Goal: Book appointment/travel/reservation

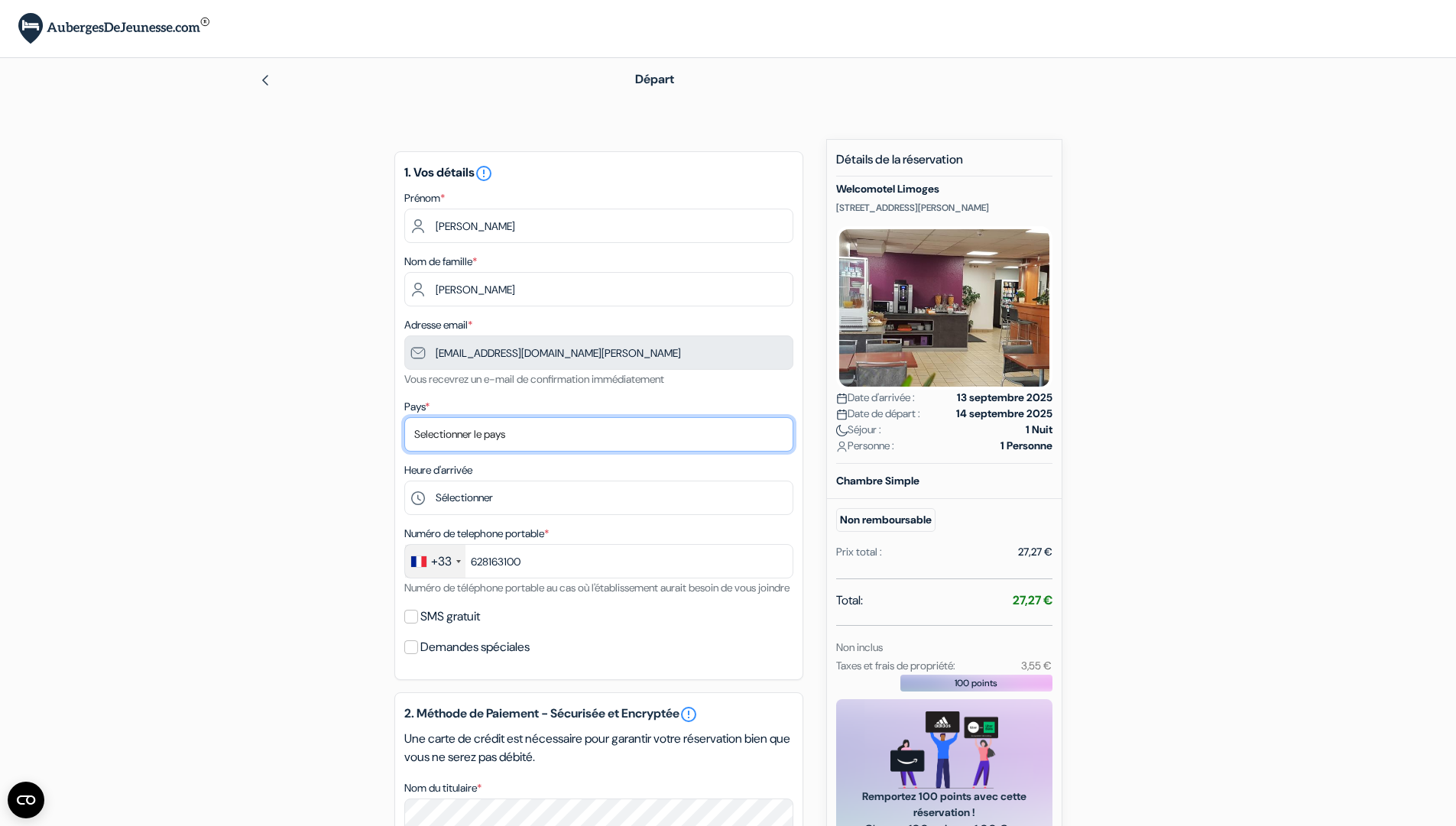
select select "fr"
click at [404, 417] on select "Selectionner le pays Abkhazie [GEOGRAPHIC_DATA] [GEOGRAPHIC_DATA] [GEOGRAPHIC_D…" at bounding box center [598, 434] width 389 height 35
type input "6 28 16 31 00"
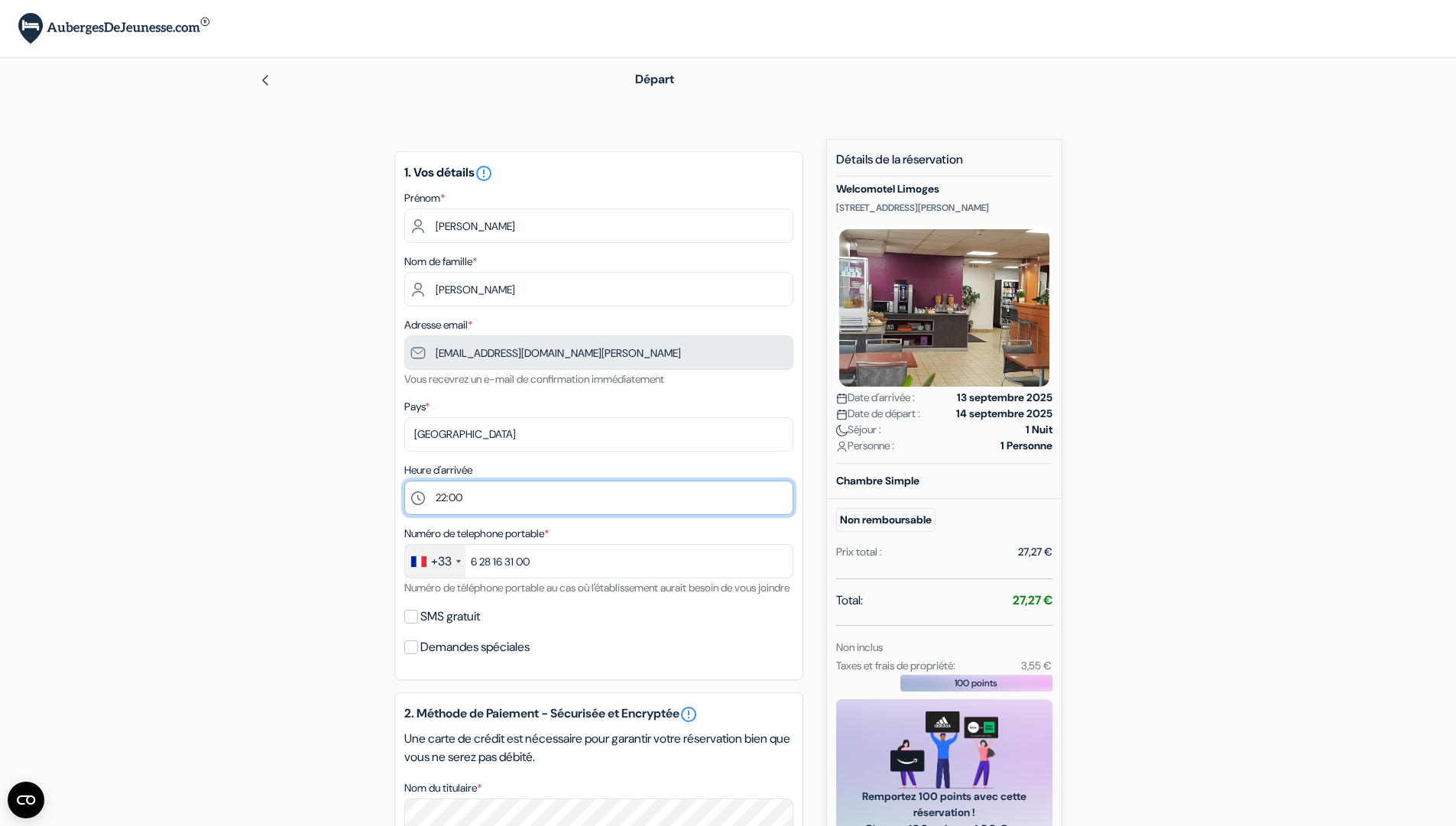
click at [404, 481] on select "Sélectionner 17:00 18:00 19:00 20:00 21:00 22:00 23:00 0:00" at bounding box center [598, 497] width 389 height 35
select select "22"
click at [404, 481] on select "Sélectionner 17:00 18:00 19:00 20:00 21:00 22:00 23:00 0:00" at bounding box center [598, 497] width 389 height 35
click at [357, 598] on div "add_box Welcomotel Limoges [STREET_ADDRESS][PERSON_NAME] Détails de l'établisse…" at bounding box center [728, 701] width 1009 height 1123
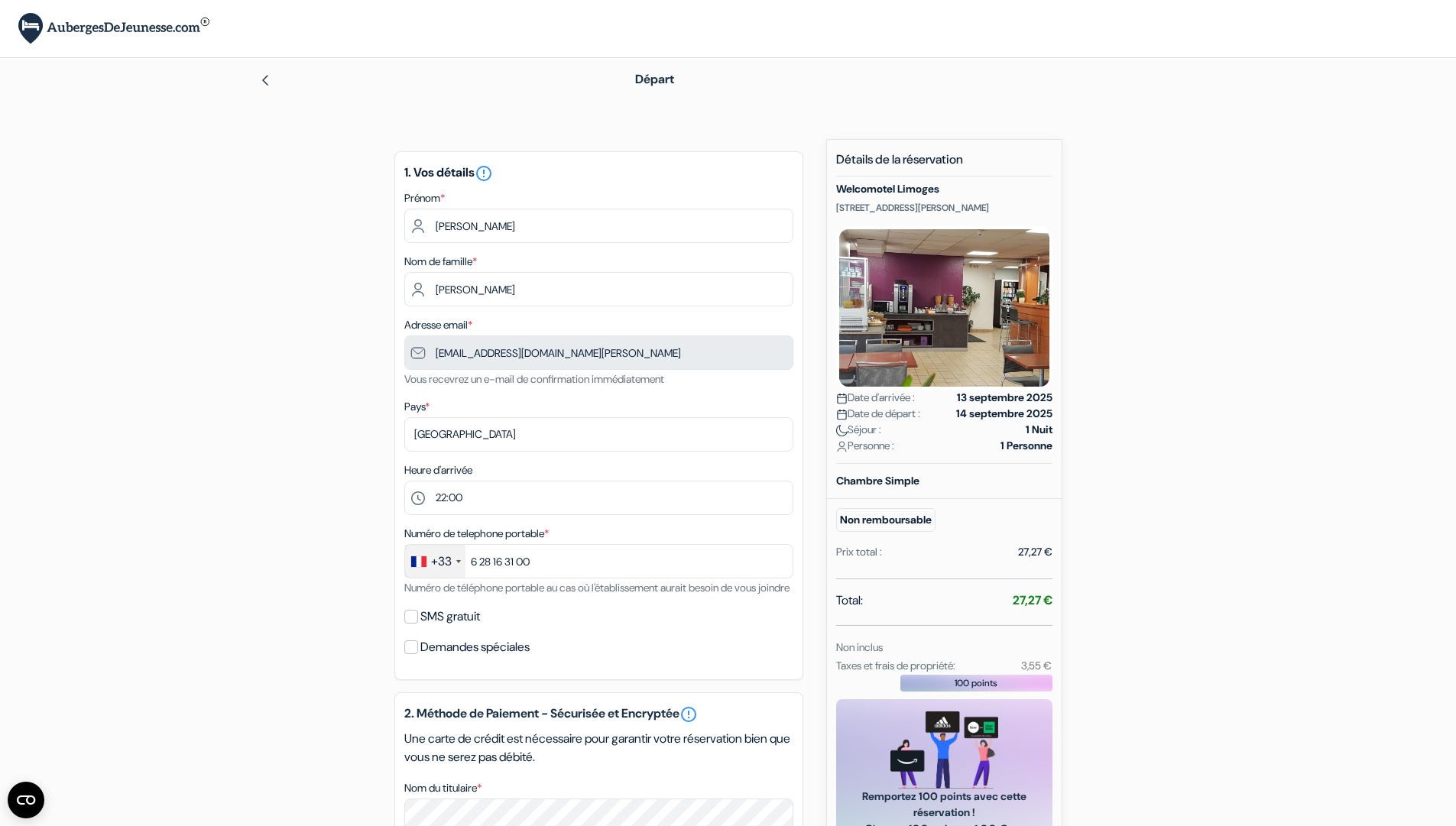
click at [420, 628] on div "SMS gratuit" at bounding box center [598, 617] width 389 height 21
click at [414, 623] on input "SMS gratuit" at bounding box center [410, 616] width 13 height 13
checkbox input "true"
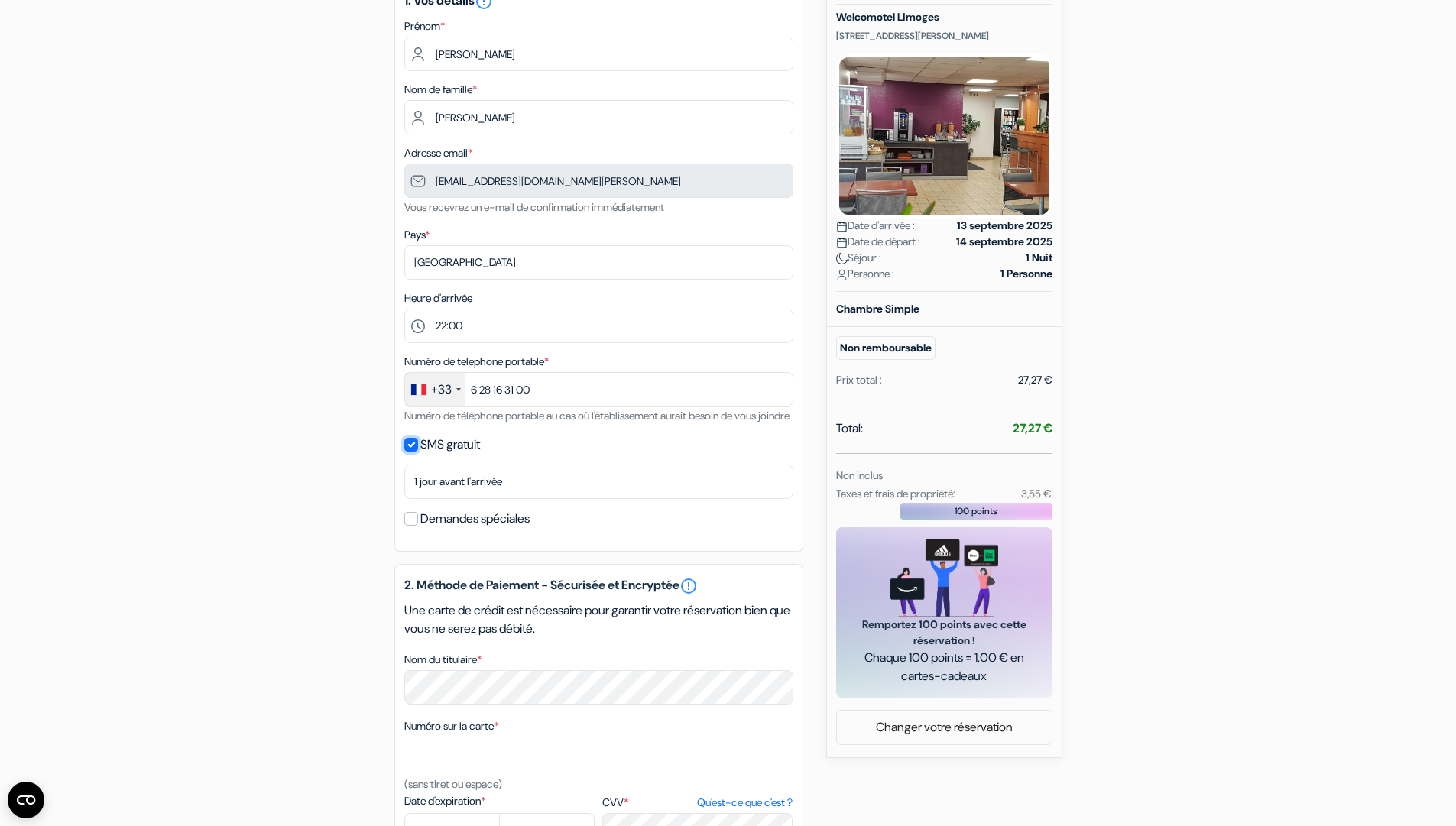
scroll to position [178, 0]
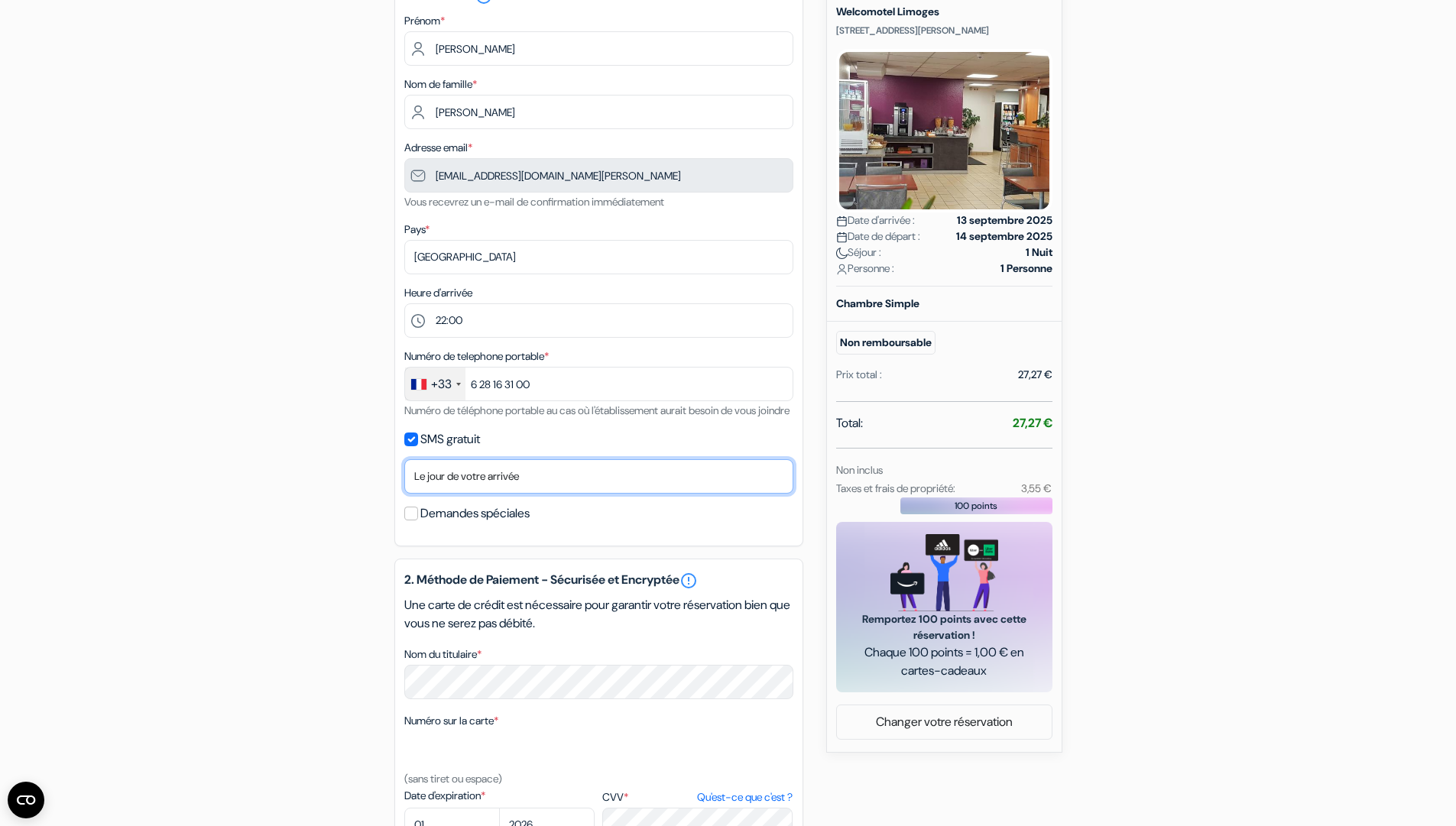
click at [404, 478] on select "Non merci Maintenant Le jour de votre arrivée 1 jour avant l'arrivée 2 jours av…" at bounding box center [598, 476] width 389 height 35
click at [360, 553] on div "add_box Welcomotel Limoges [STREET_ADDRESS][PERSON_NAME] Détails de l'établisse…" at bounding box center [728, 544] width 1009 height 1166
select select "1"
click at [404, 478] on select "Non merci Maintenant Le jour de votre arrivée 1 jour avant l'arrivée 2 jours av…" at bounding box center [598, 476] width 389 height 35
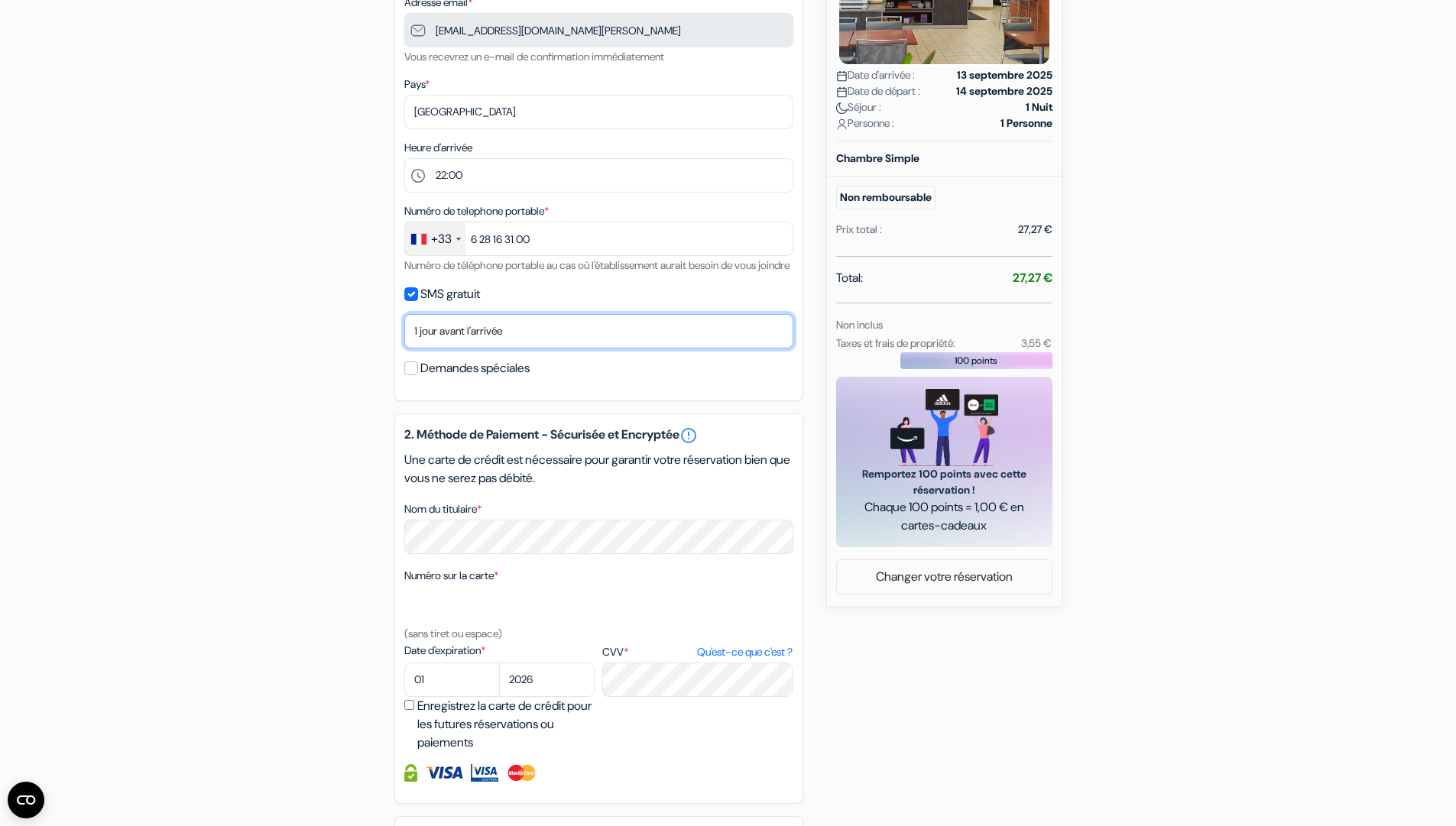
scroll to position [333, 0]
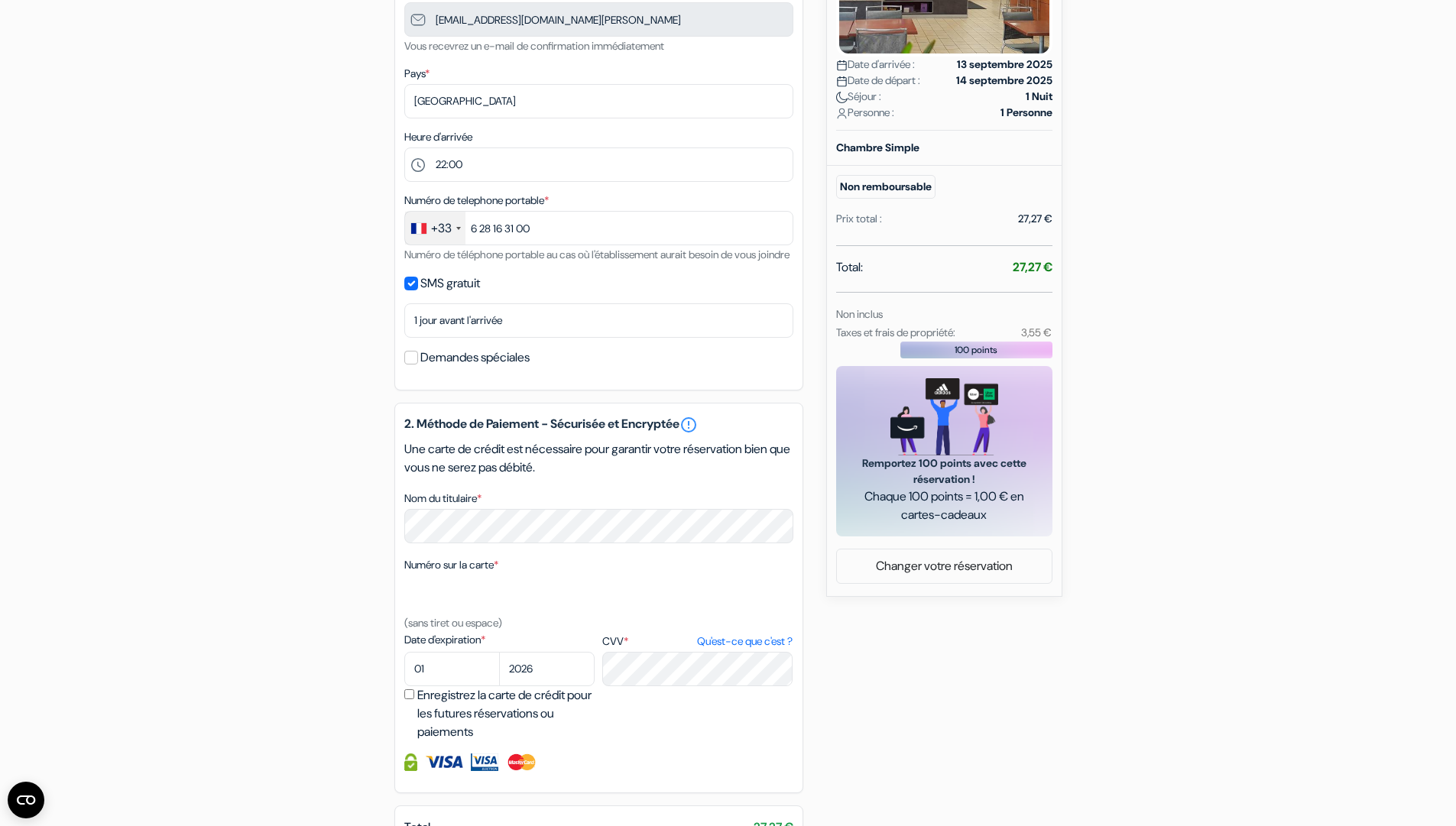
click at [360, 546] on div "add_box Welcomotel Limoges [STREET_ADDRESS][PERSON_NAME] Détails de l'établisse…" at bounding box center [728, 388] width 1009 height 1166
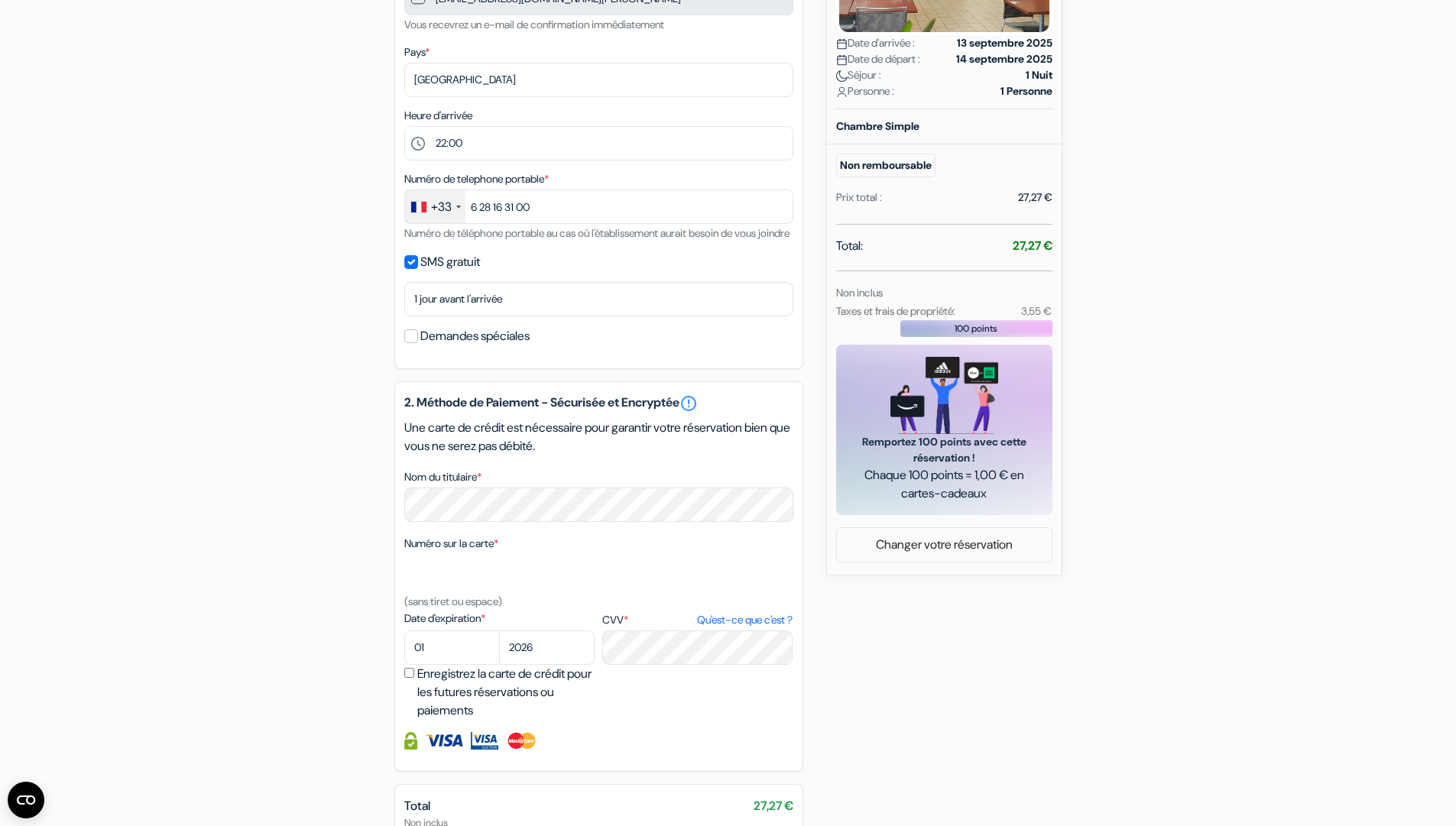
click at [309, 584] on div "add_box Welcomotel Limoges [STREET_ADDRESS][PERSON_NAME] Détails de l'établisse…" at bounding box center [728, 367] width 1009 height 1166
click at [404, 649] on select "01 02 03 04 05 06 07 08 09 10 11 12" at bounding box center [452, 647] width 96 height 35
click at [359, 679] on div "add_box Welcomotel Limoges [STREET_ADDRESS][PERSON_NAME] Détails de l'établisse…" at bounding box center [728, 367] width 1009 height 1166
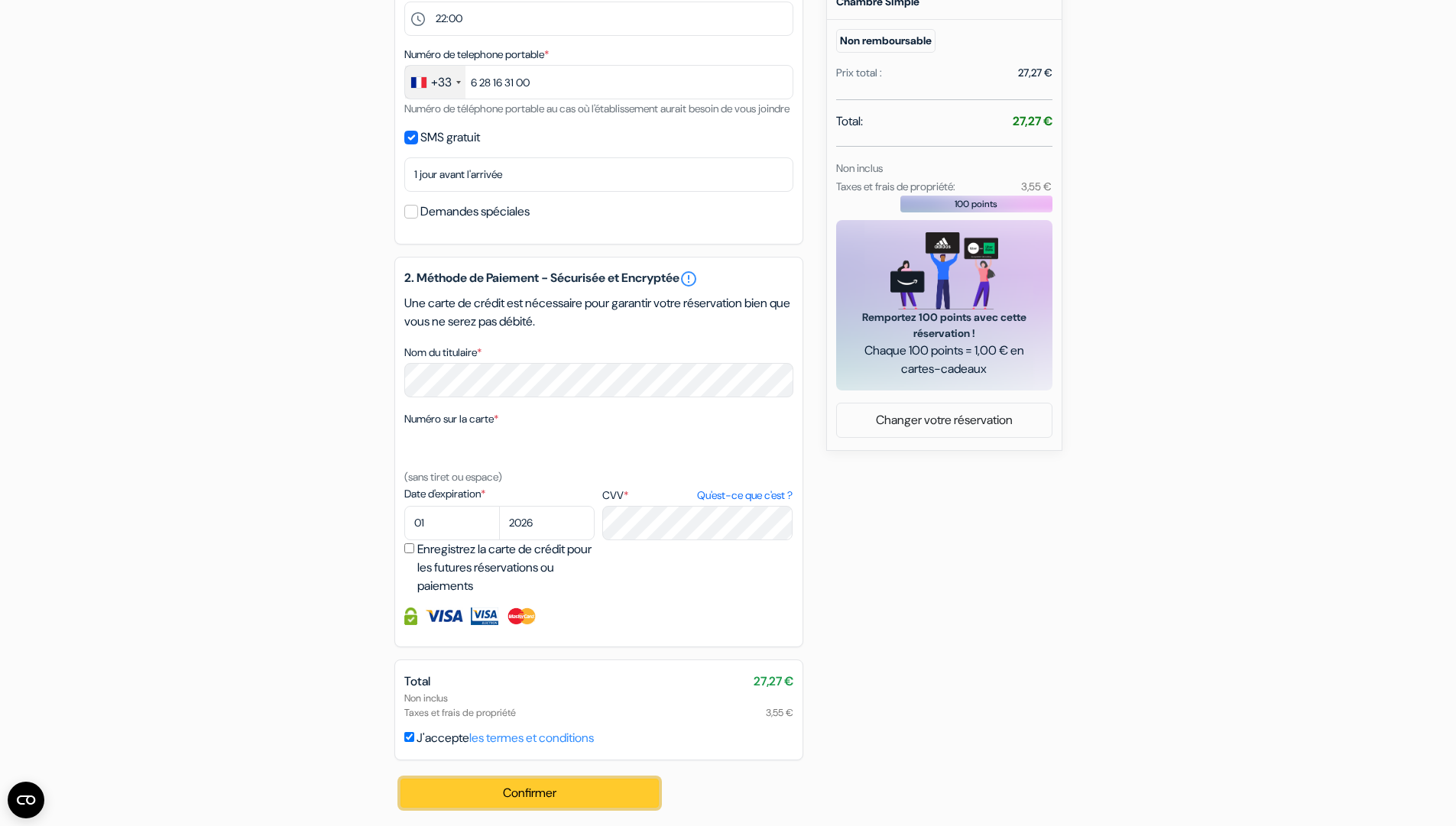
click at [523, 788] on button "Confirmer Loading..." at bounding box center [530, 793] width 259 height 29
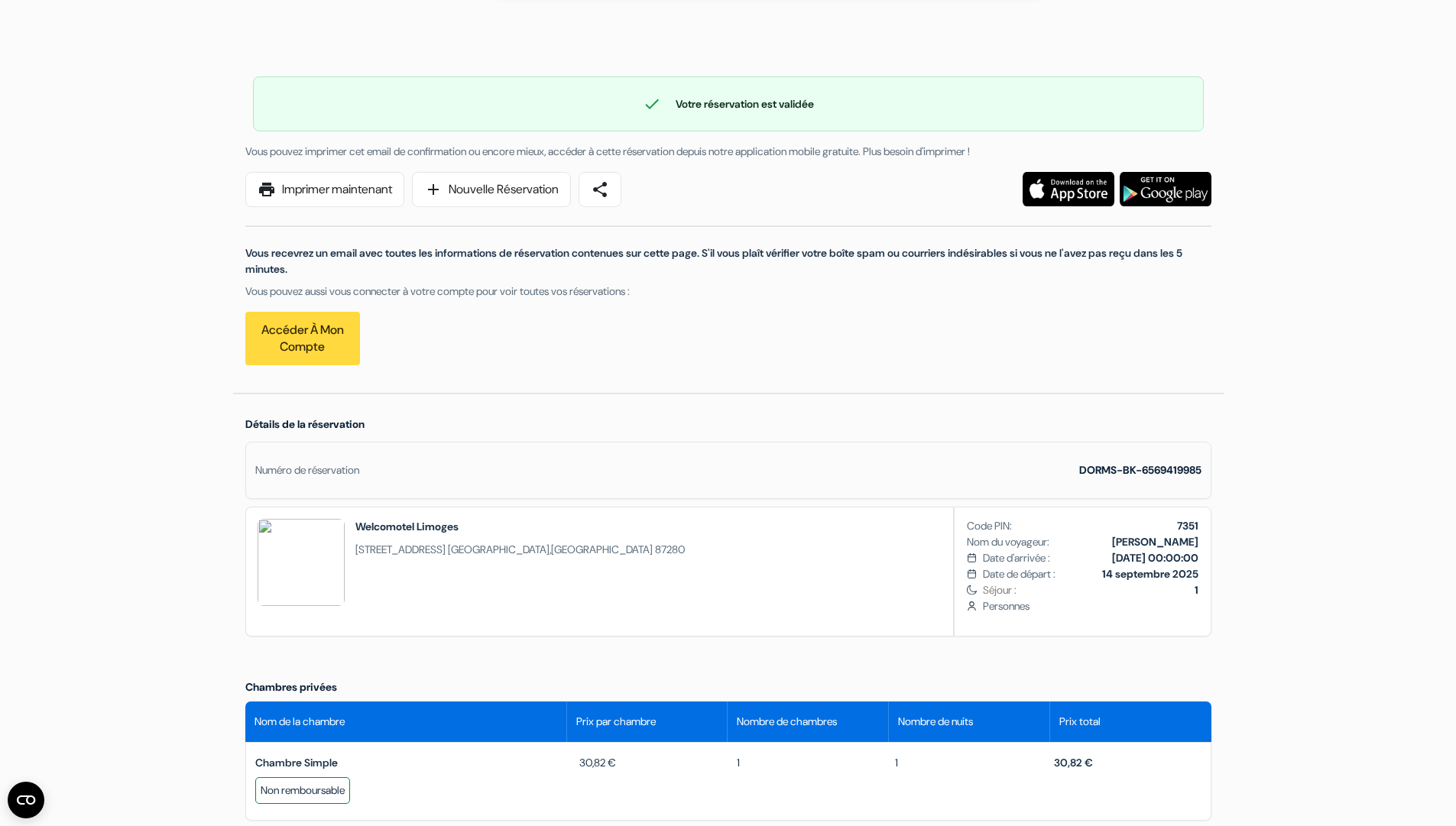
scroll to position [53, 0]
